Goal: Task Accomplishment & Management: Manage account settings

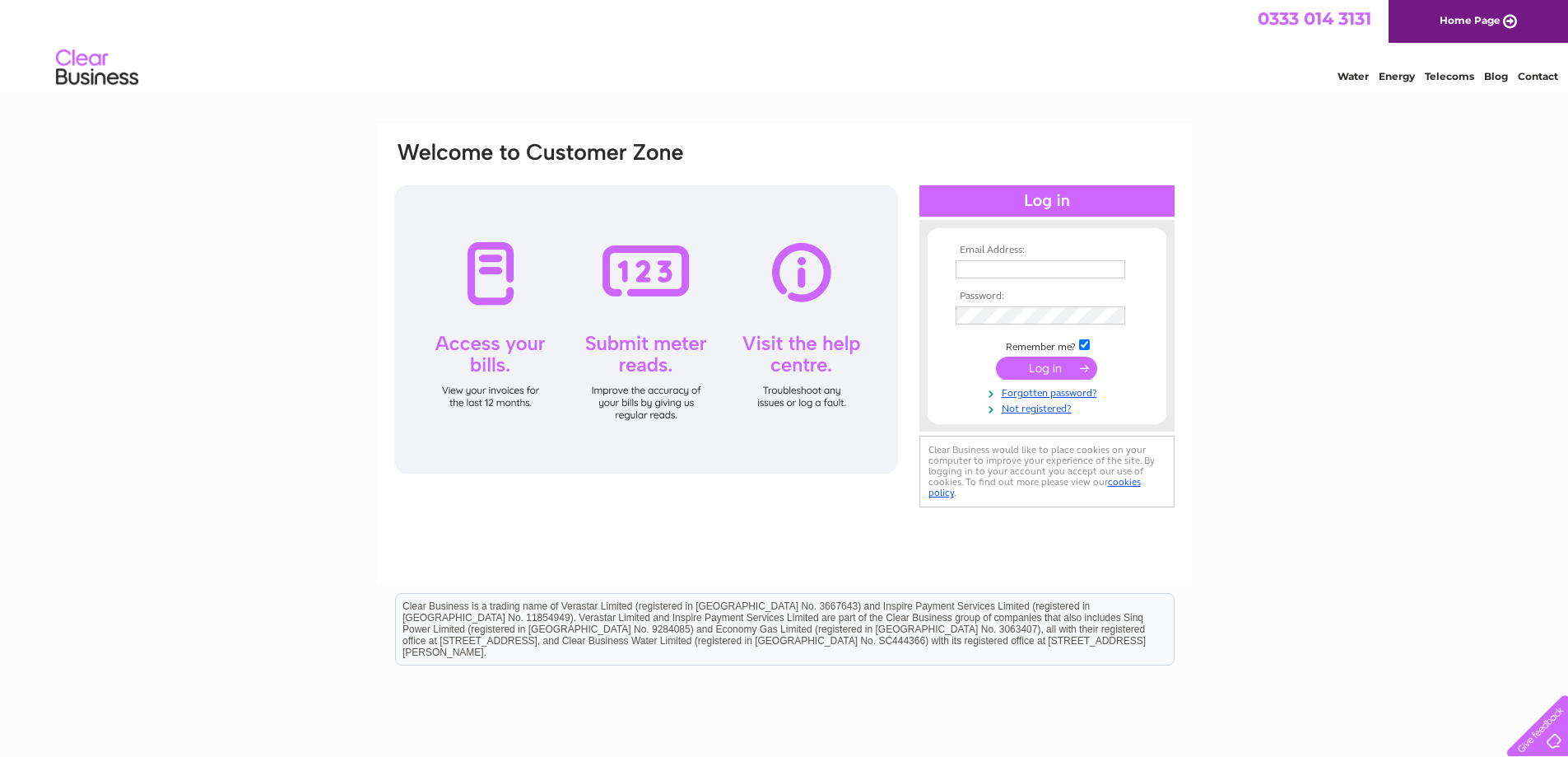
type input "rob_tosh@yahoo.co.uk"
click at [1049, 368] on input "submit" at bounding box center [1047, 368] width 102 height 23
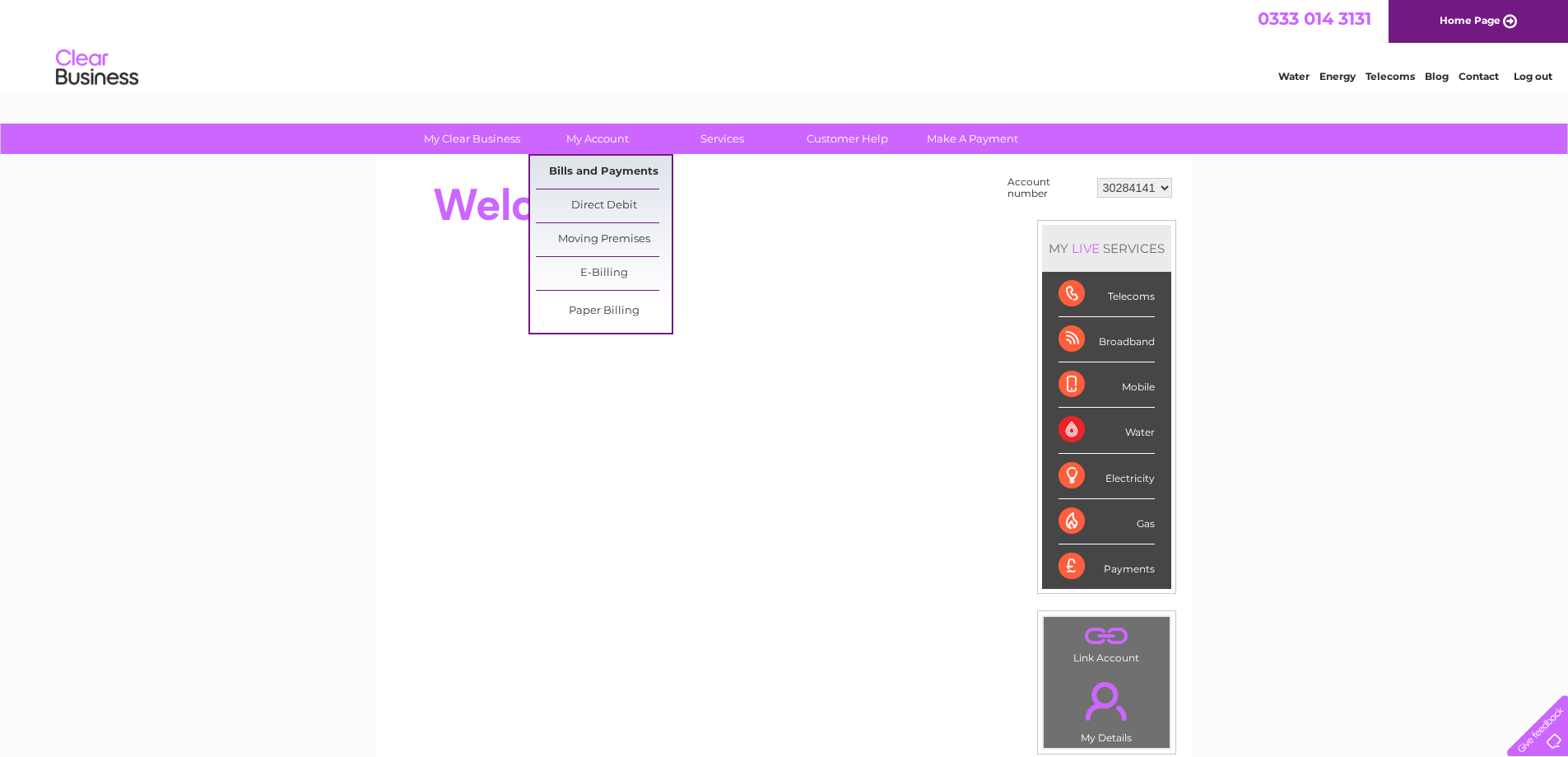
click at [600, 167] on link "Bills and Payments" at bounding box center [603, 172] width 136 height 33
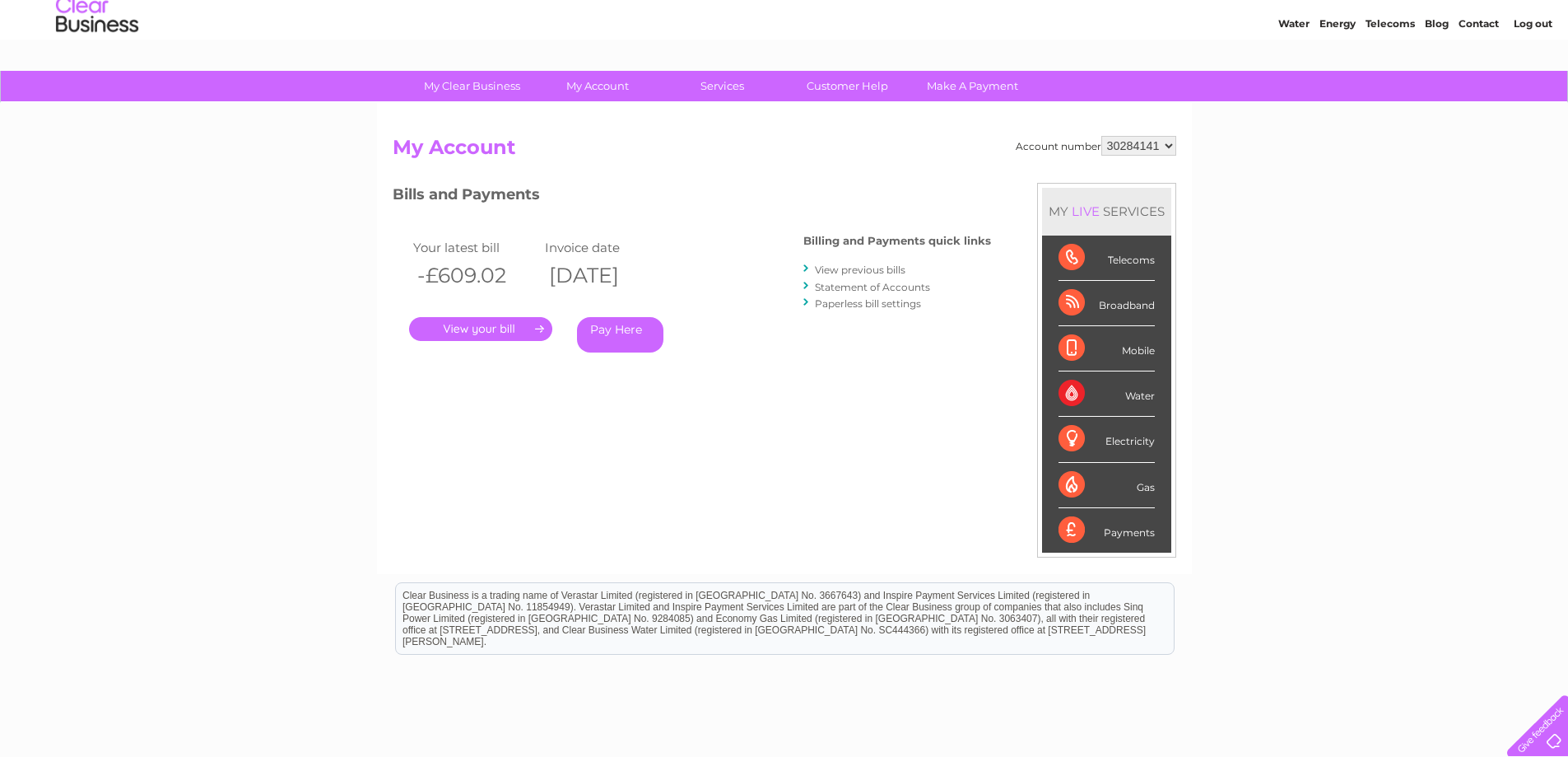
scroll to position [82, 0]
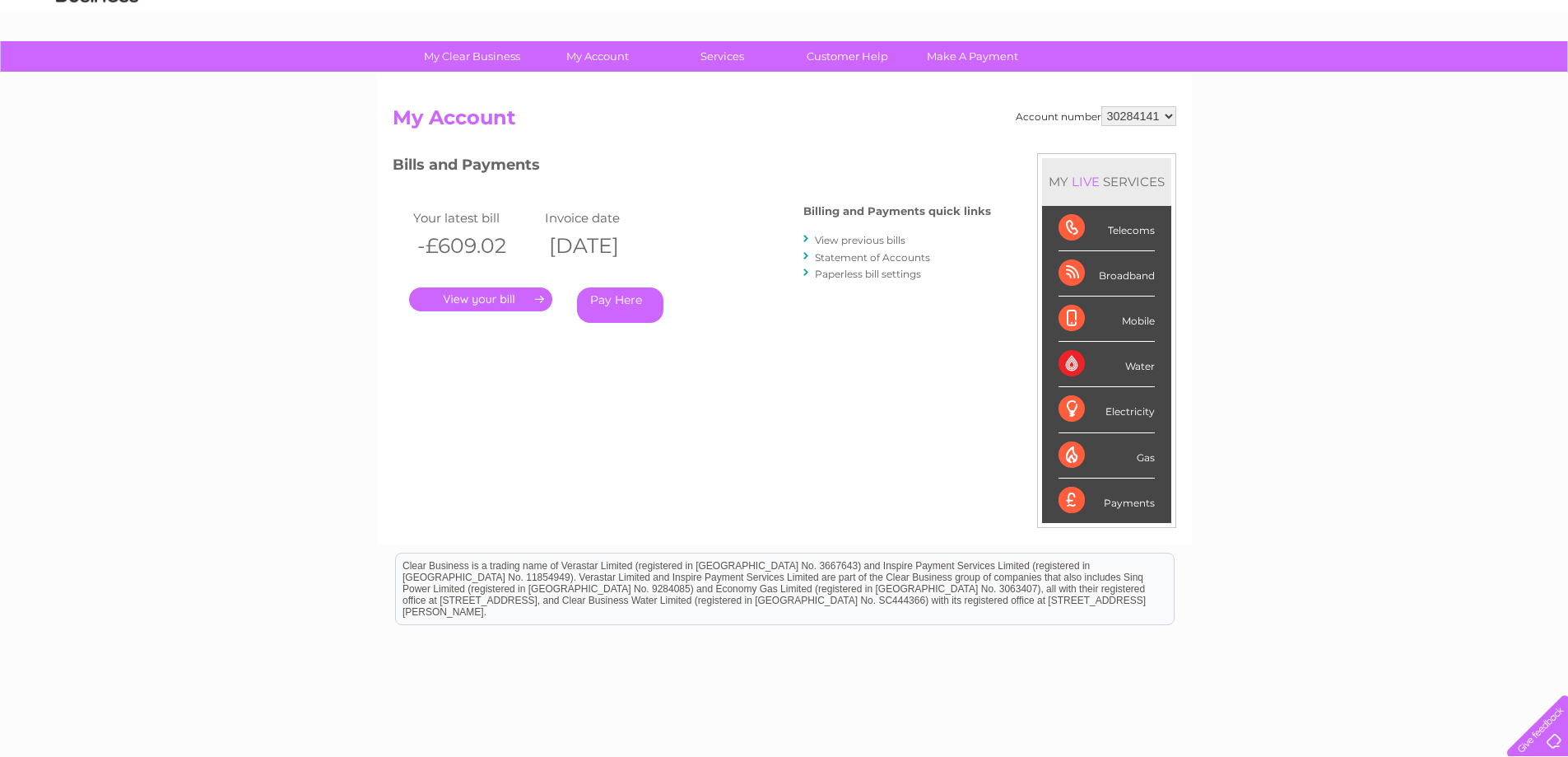
click at [460, 291] on link "." at bounding box center [480, 299] width 144 height 23
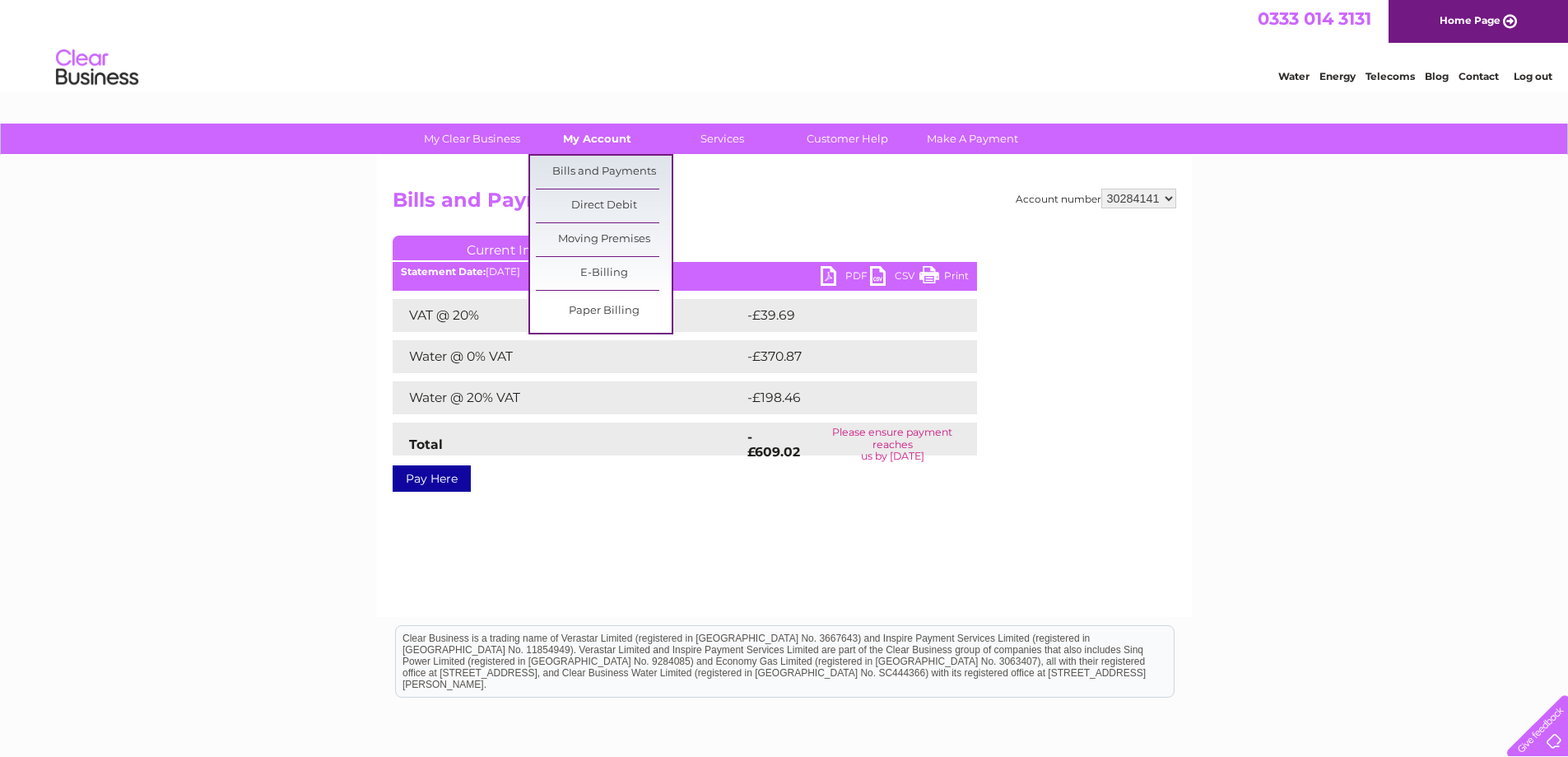
click at [600, 144] on link "My Account" at bounding box center [597, 138] width 136 height 30
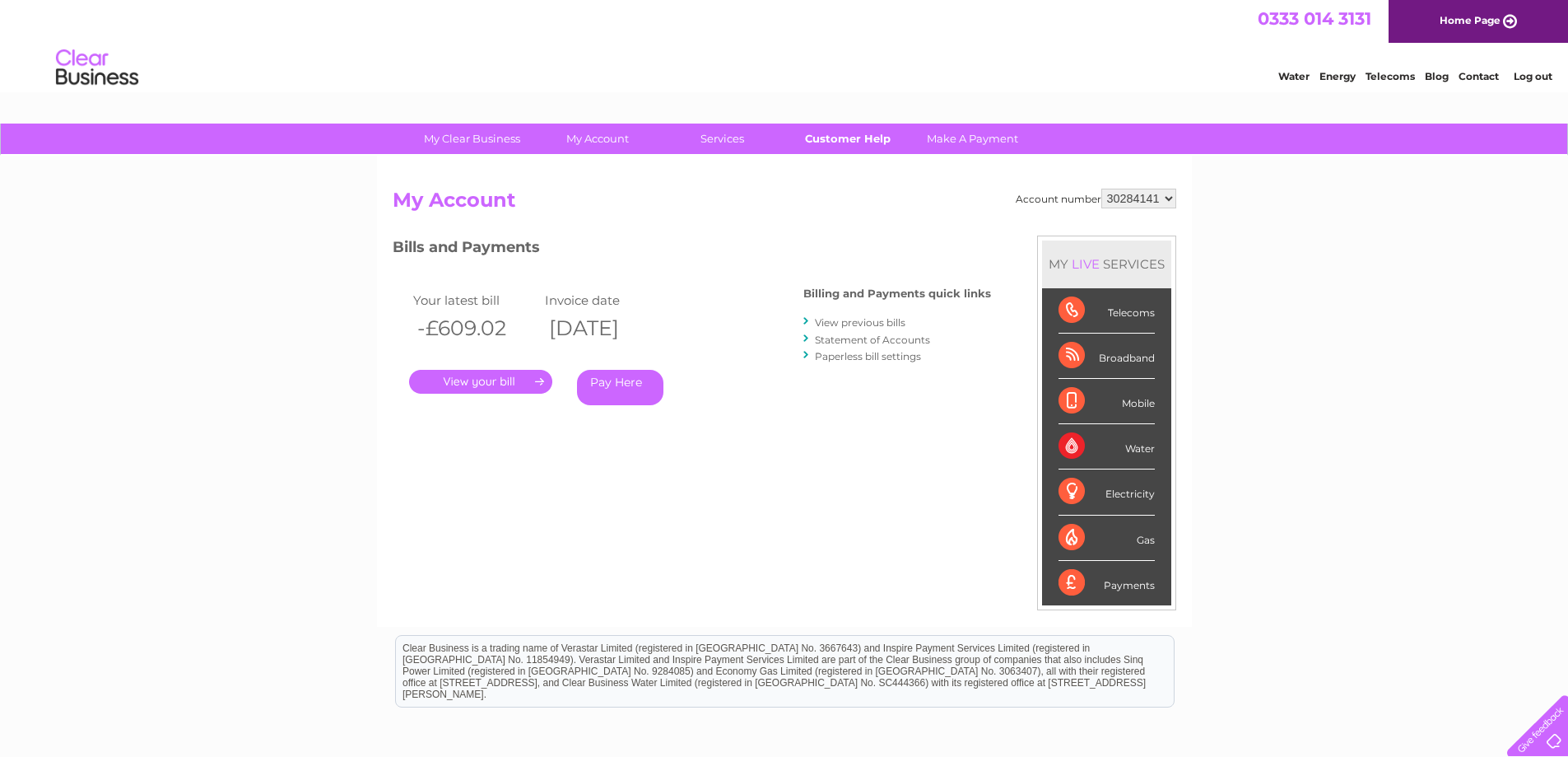
click at [826, 132] on link "Customer Help" at bounding box center [846, 138] width 136 height 30
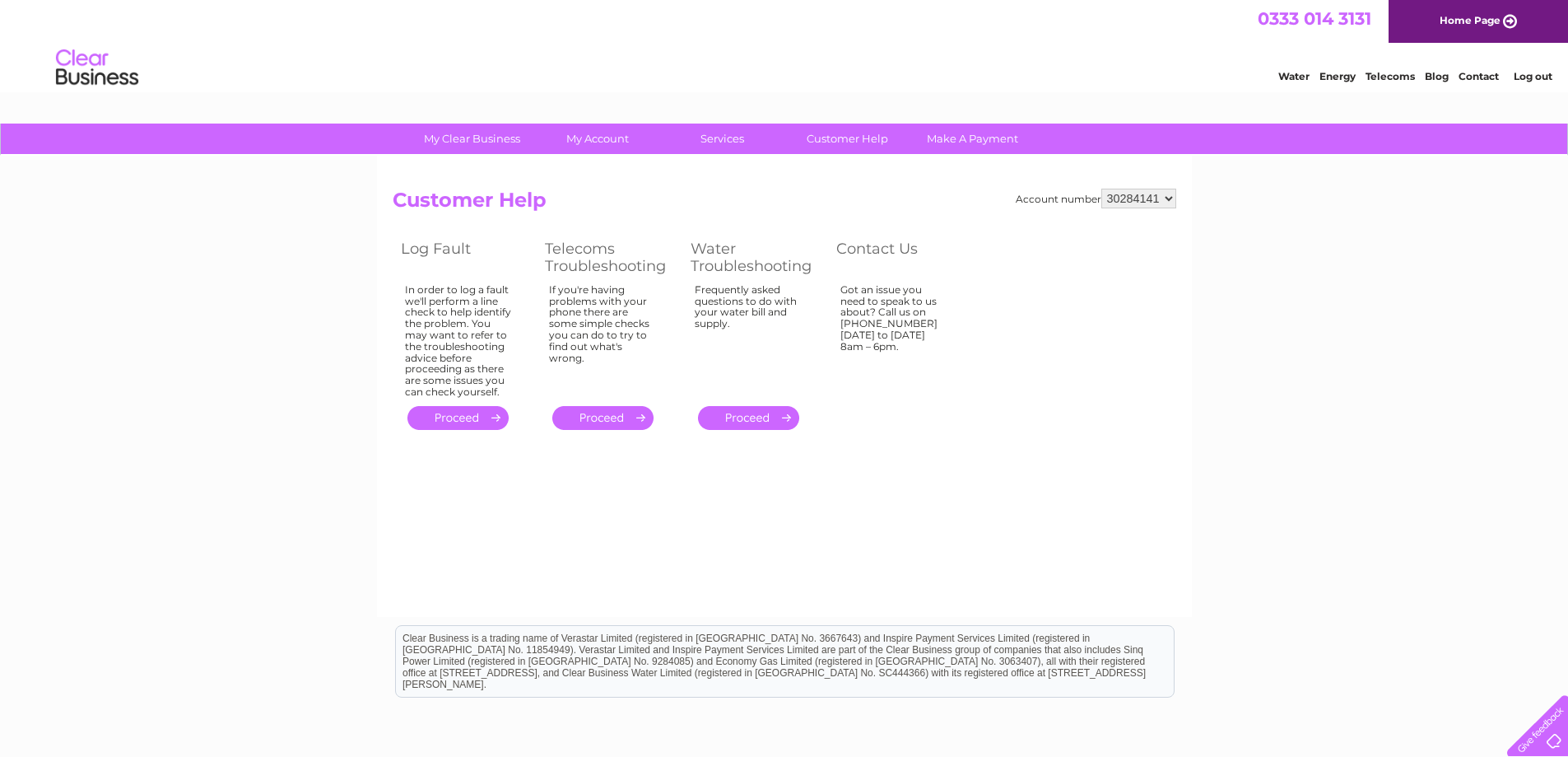
click at [989, 501] on div "Account number 30284141 Customer Help Log Fault Telecoms Troubleshooting Water …" at bounding box center [784, 386] width 815 height 461
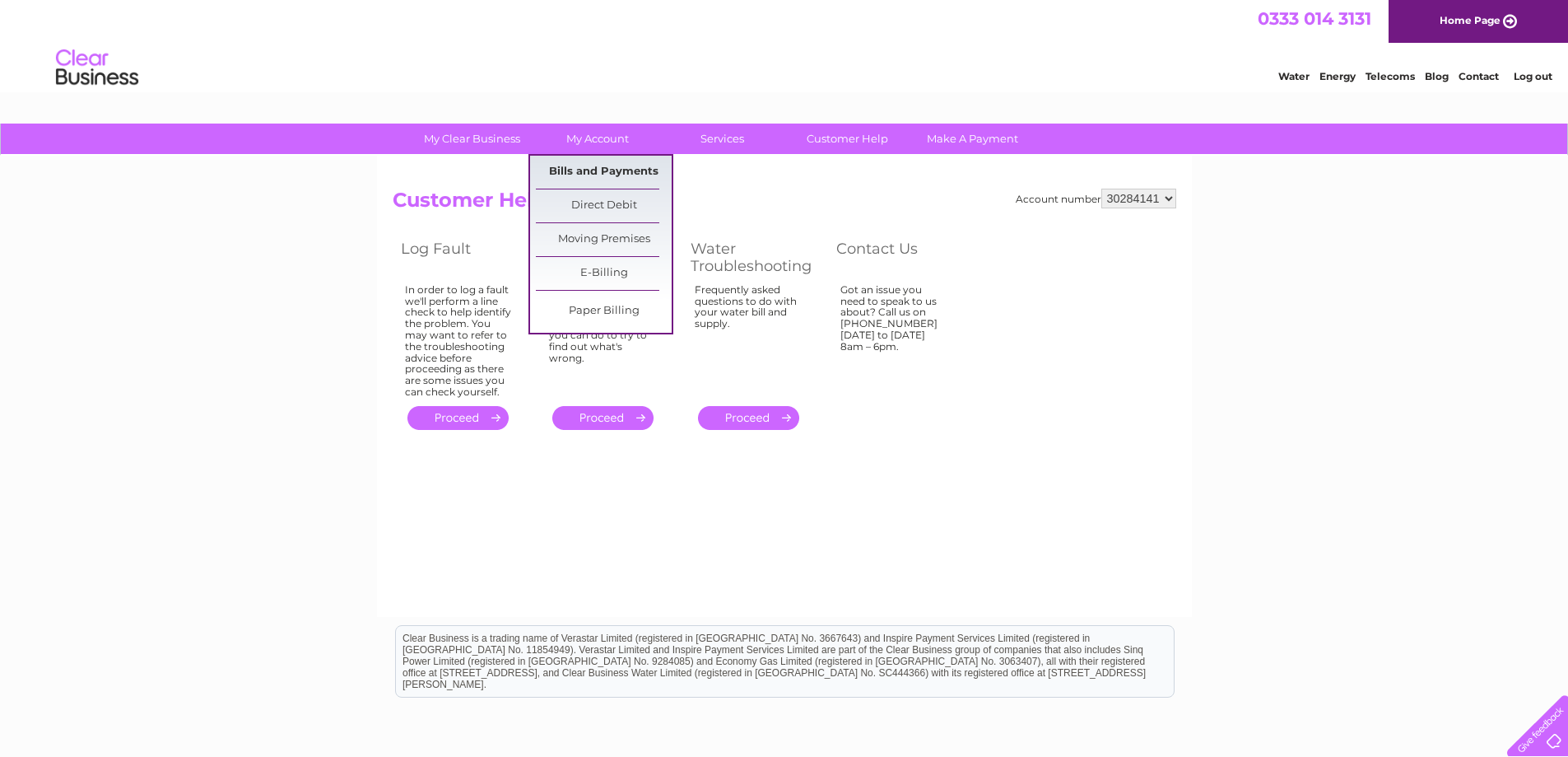
click at [605, 172] on link "Bills and Payments" at bounding box center [603, 172] width 136 height 33
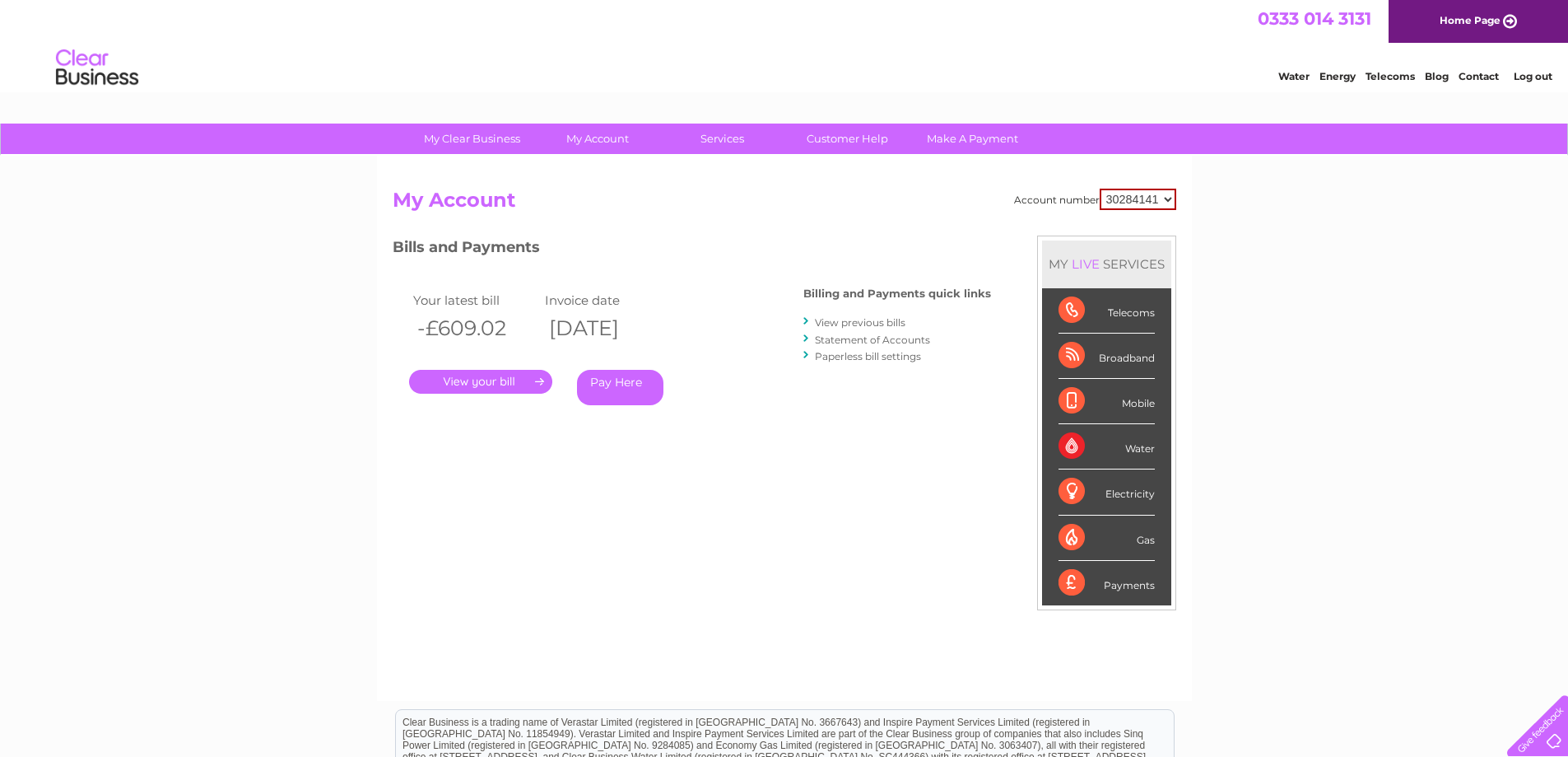
click at [874, 322] on link "View previous bills" at bounding box center [860, 322] width 91 height 13
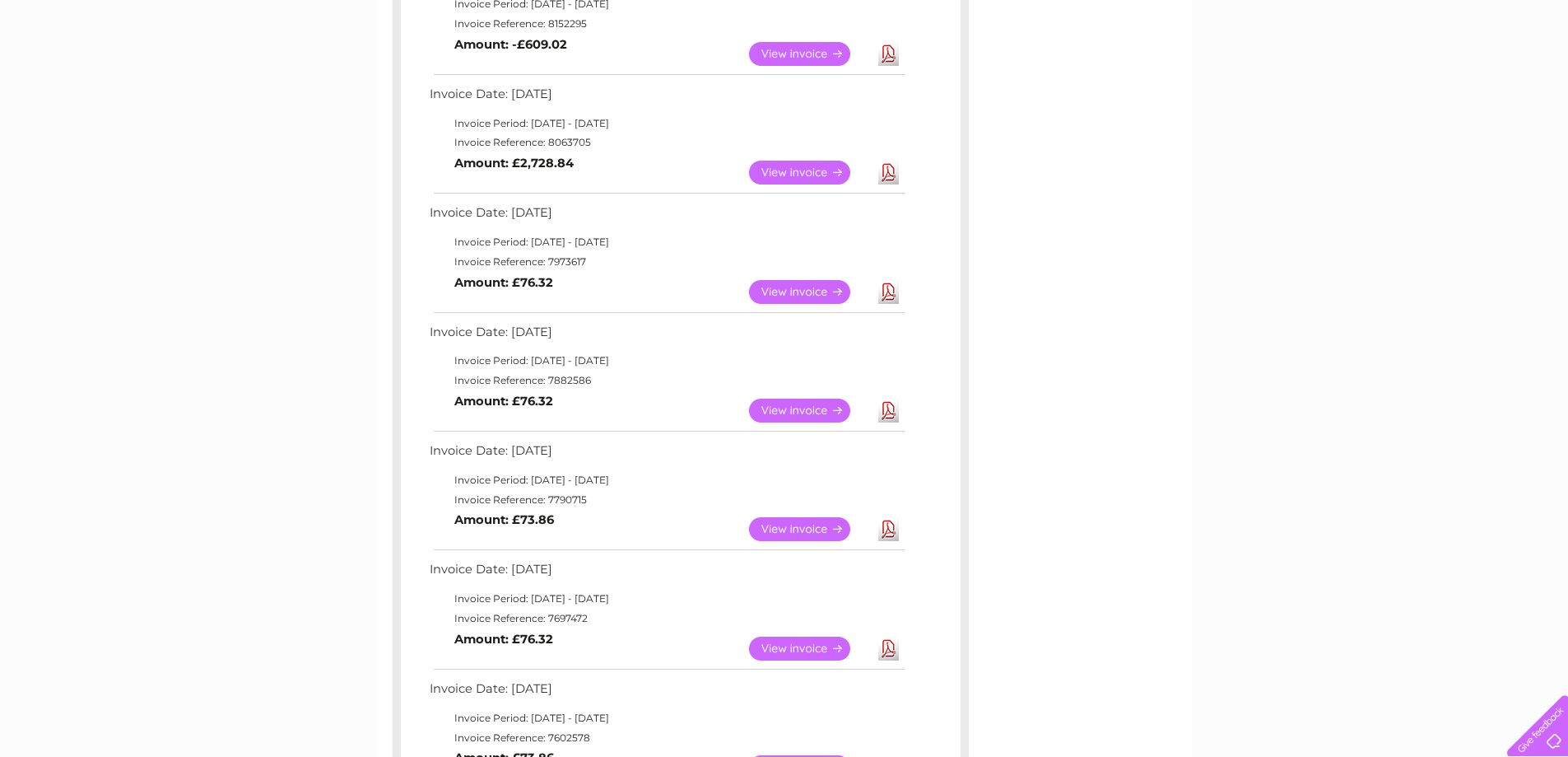
scroll to position [82, 0]
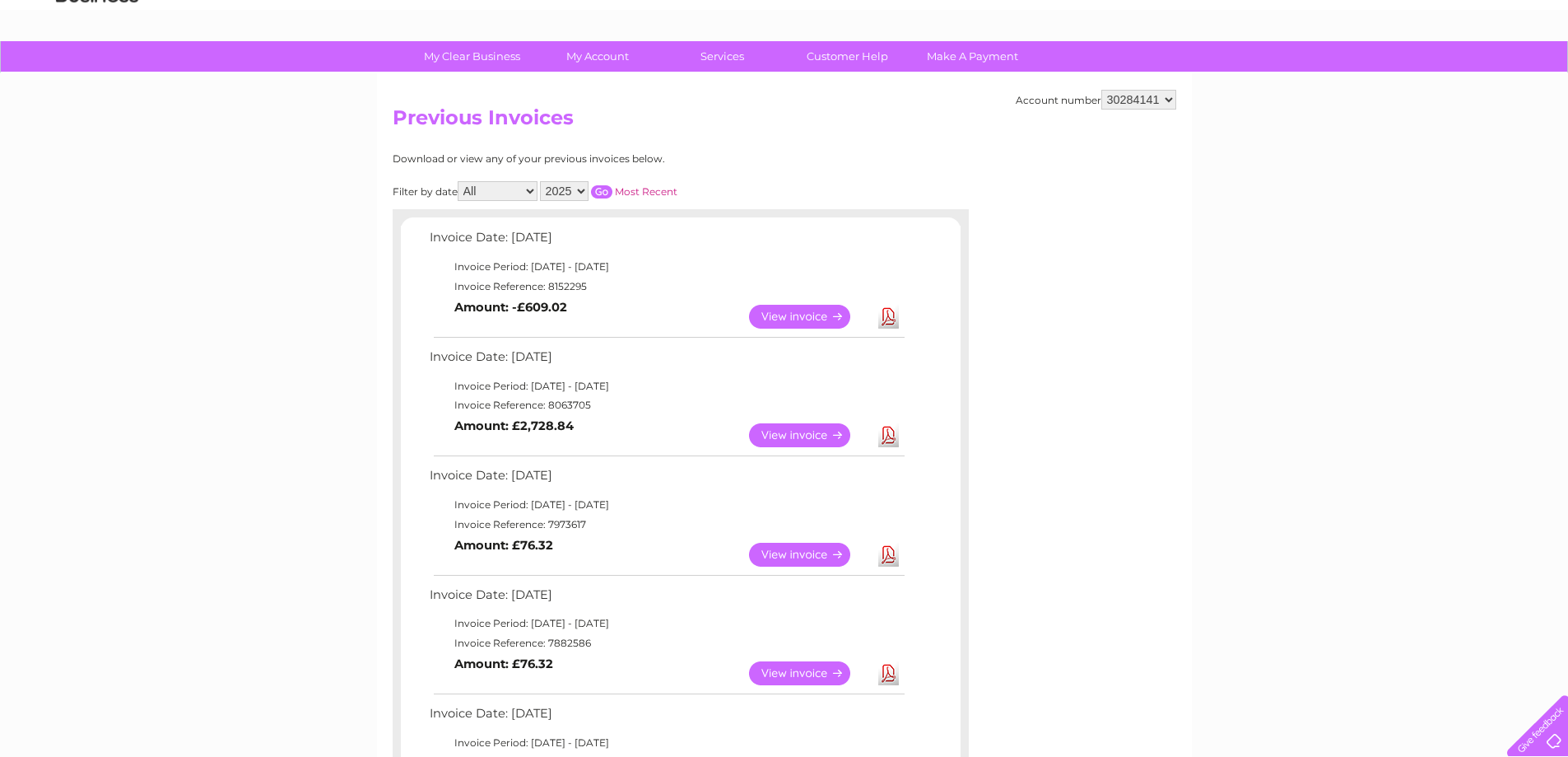
click at [816, 316] on link "View" at bounding box center [809, 316] width 121 height 23
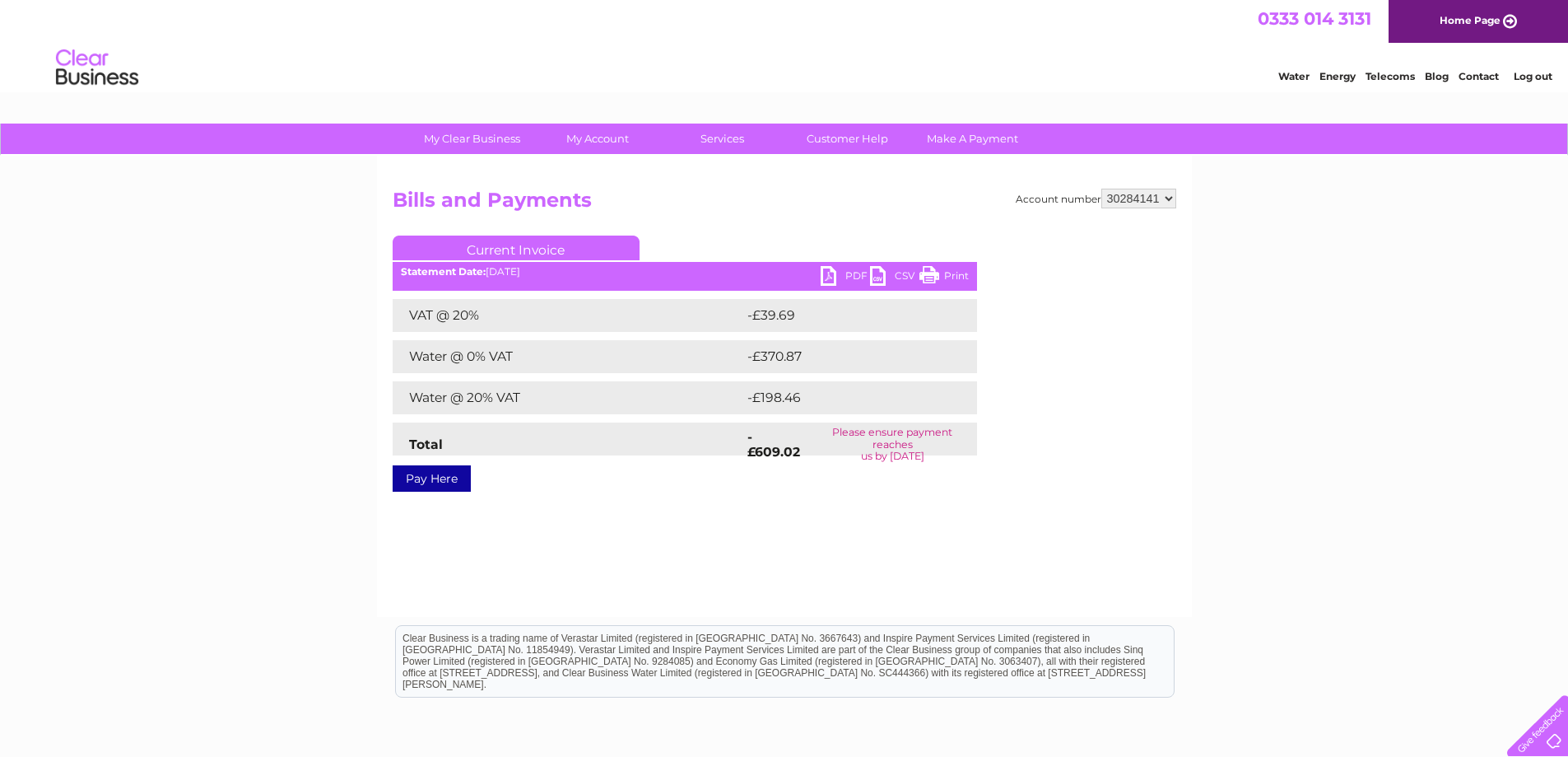
click at [1540, 79] on link "Log out" at bounding box center [1534, 76] width 39 height 13
